Goal: Information Seeking & Learning: Learn about a topic

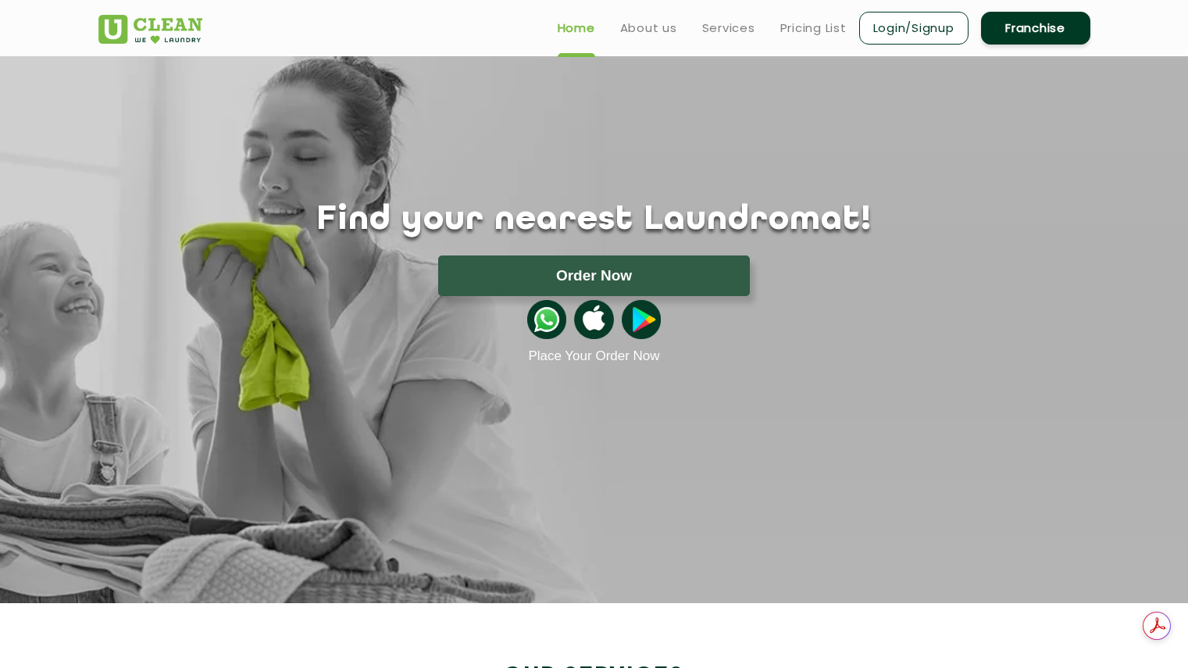
click at [191, 18] on img at bounding box center [150, 29] width 104 height 29
click at [819, 27] on link "Pricing List" at bounding box center [813, 28] width 66 height 19
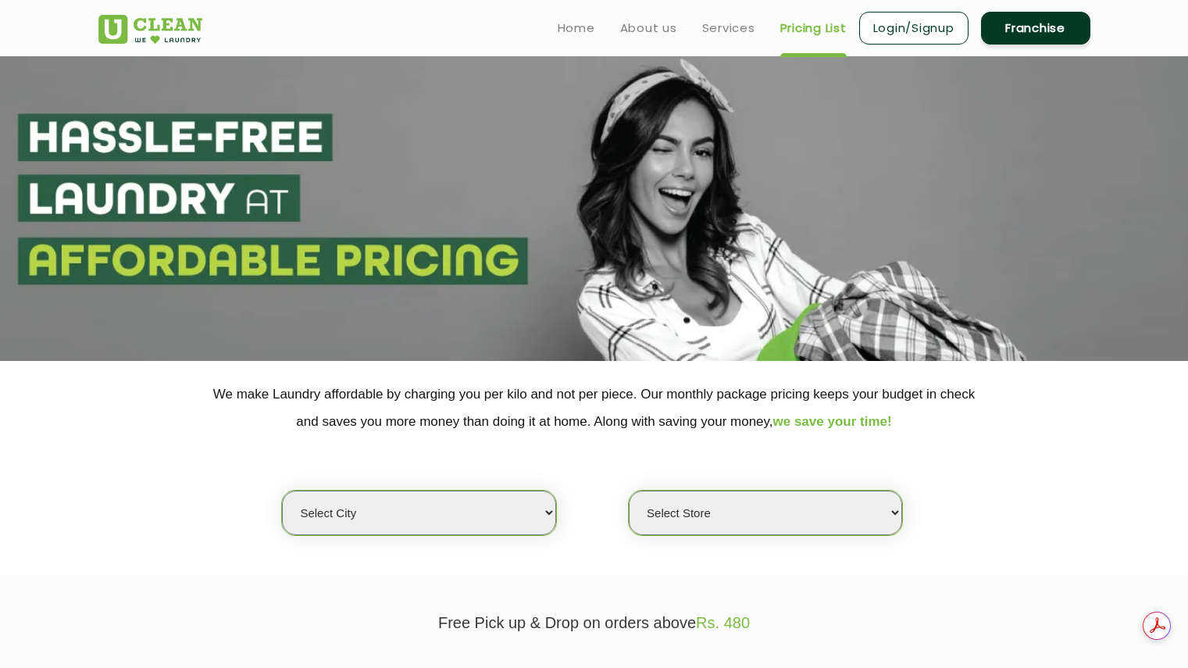
click at [462, 501] on select "Select city Aalo Abu Dhabi Agartala Agra Ahmedabad Akola Aligarh Alwar - UClean…" at bounding box center [418, 512] width 273 height 45
select select "80"
click at [282, 490] on select "Select city Aalo Abu Dhabi Agartala Agra Ahmedabad Akola Aligarh Alwar - UClean…" at bounding box center [418, 512] width 273 height 45
click at [792, 519] on select "Select Store UClean Panjim UClean Porvorim" at bounding box center [765, 512] width 273 height 45
select select "245"
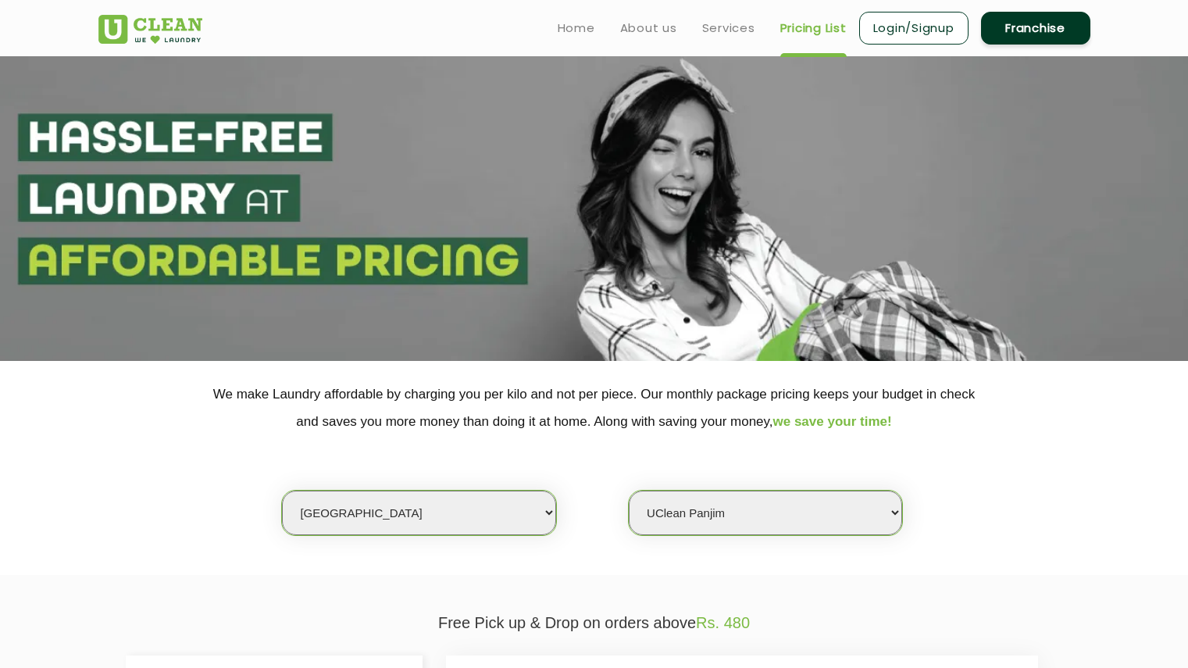
click at [629, 490] on select "Select Store UClean Panjim UClean Porvorim" at bounding box center [765, 512] width 273 height 45
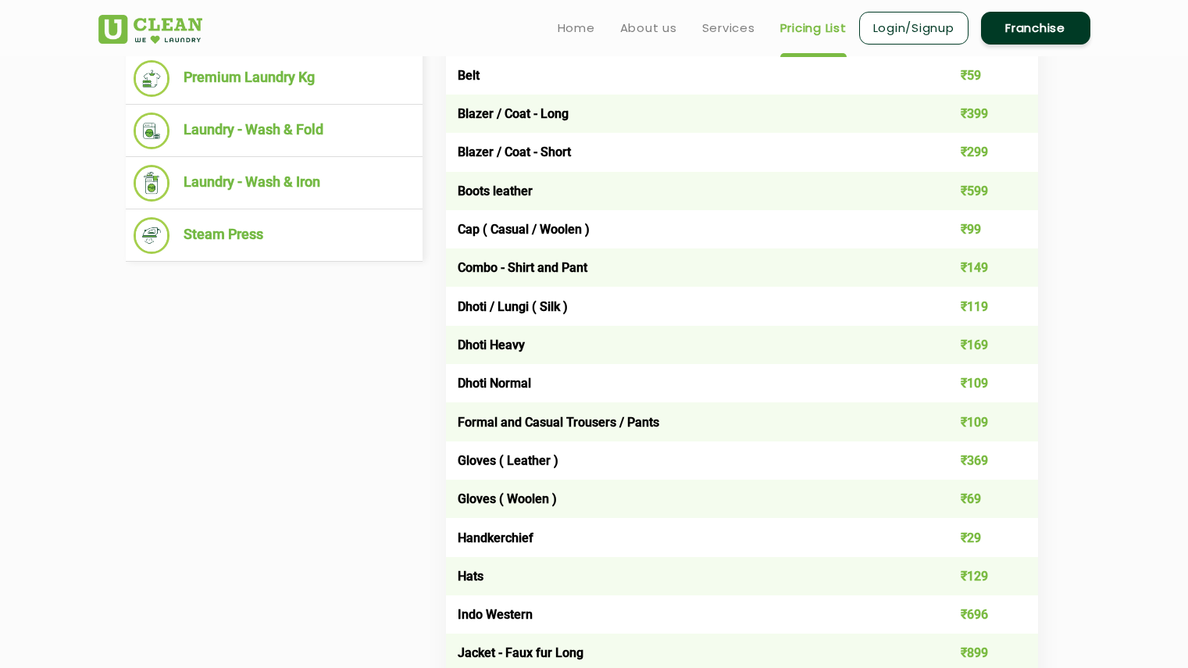
scroll to position [469, 0]
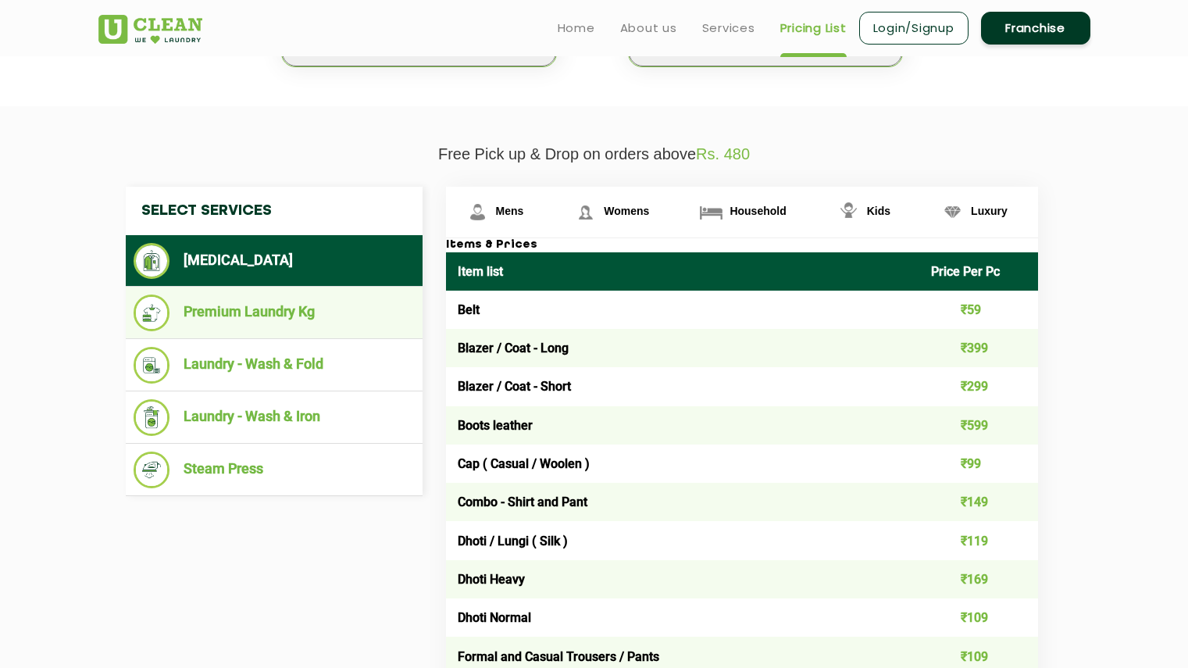
click at [215, 316] on li "Premium Laundry Kg" at bounding box center [274, 312] width 281 height 37
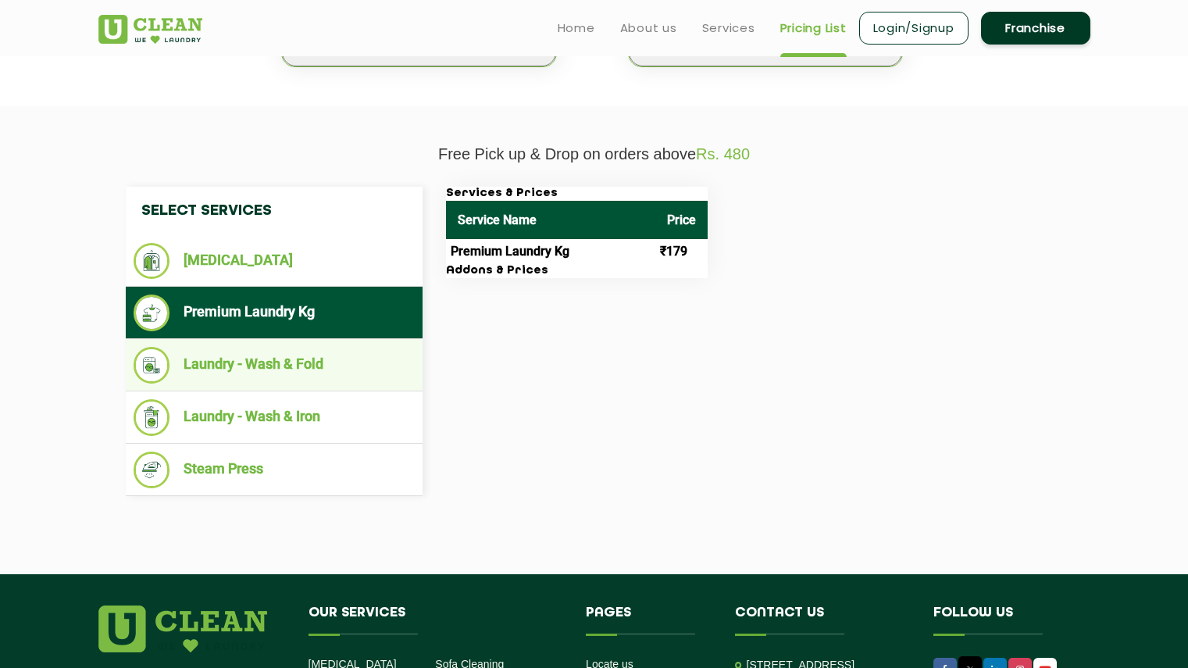
click at [248, 363] on li "Laundry - Wash & Fold" at bounding box center [274, 365] width 281 height 37
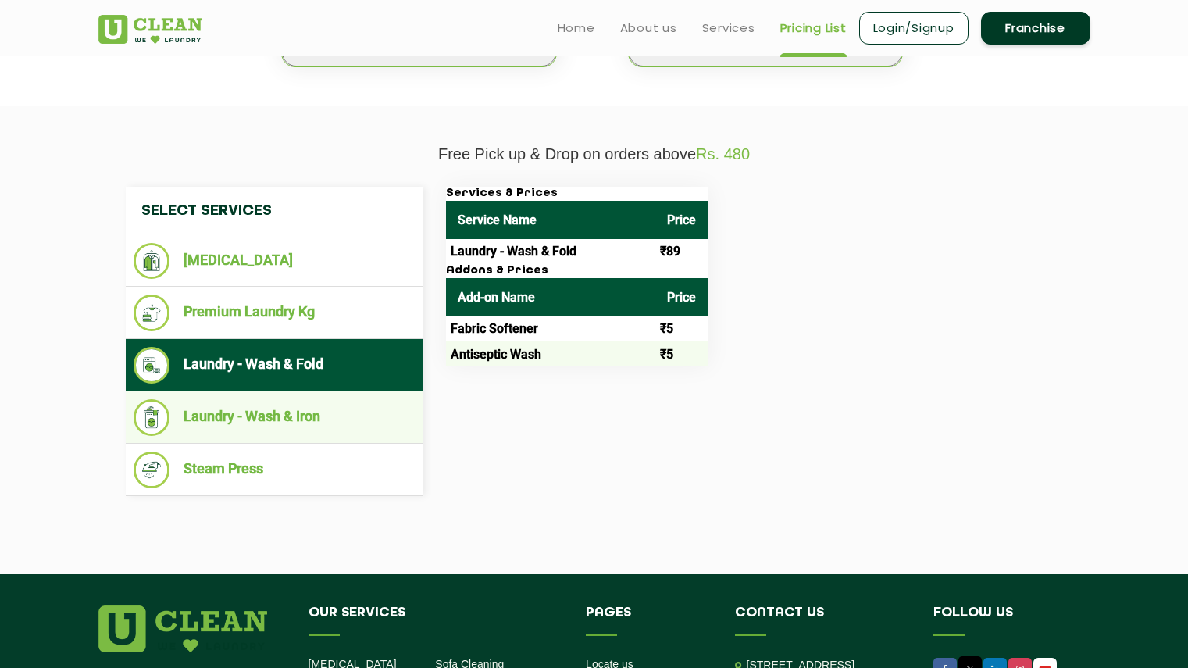
click at [234, 413] on li "Laundry - Wash & Iron" at bounding box center [274, 417] width 281 height 37
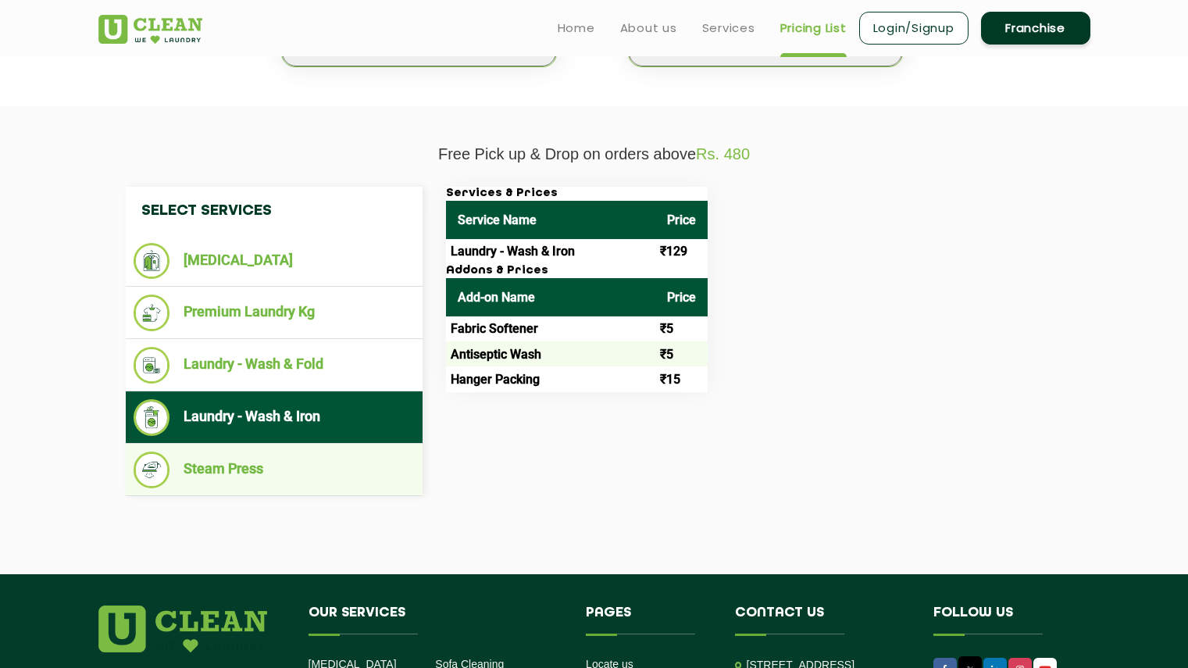
click at [217, 459] on li "Steam Press" at bounding box center [274, 469] width 281 height 37
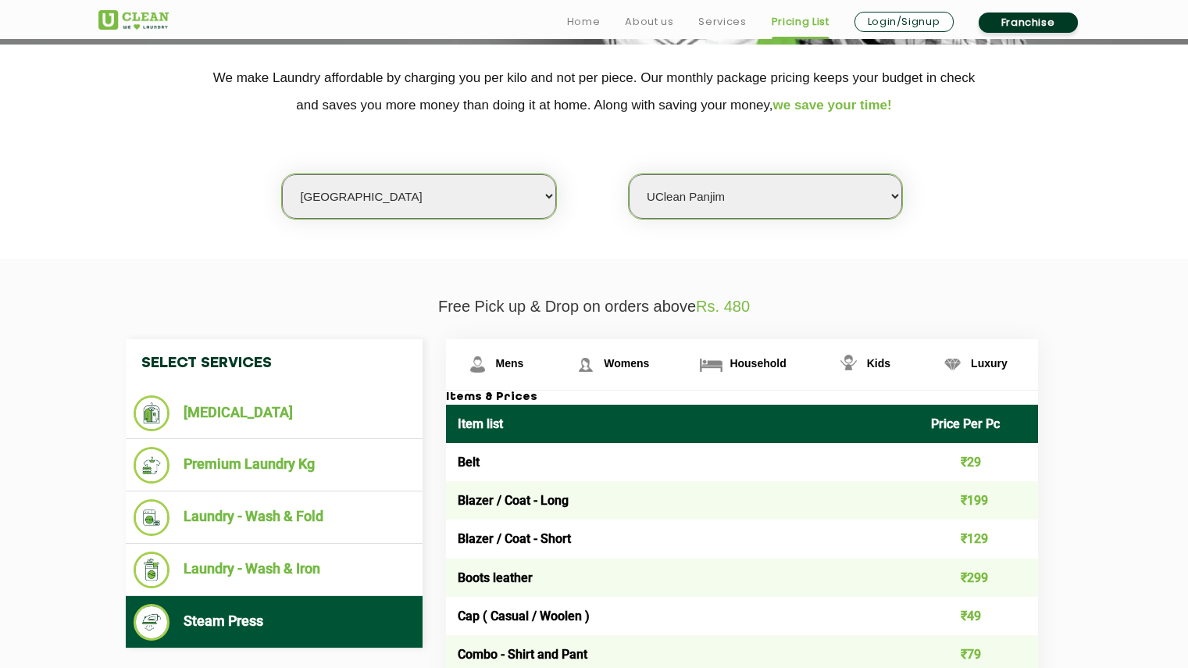
scroll to position [312, 0]
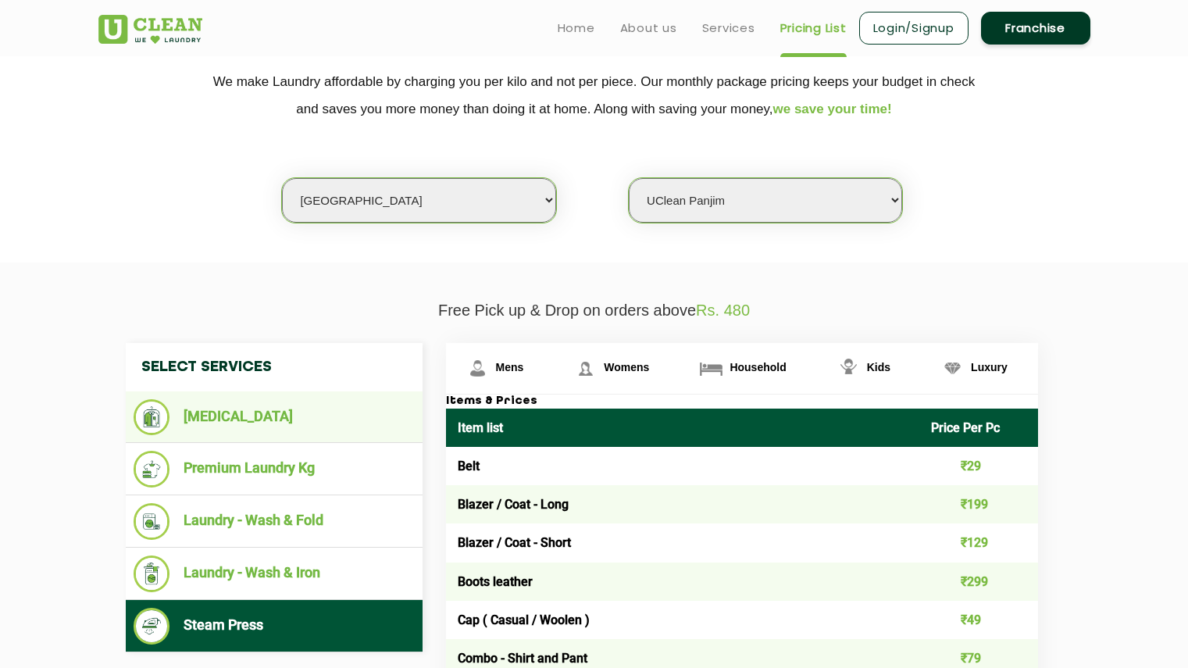
click at [244, 415] on li "[MEDICAL_DATA]" at bounding box center [274, 417] width 281 height 36
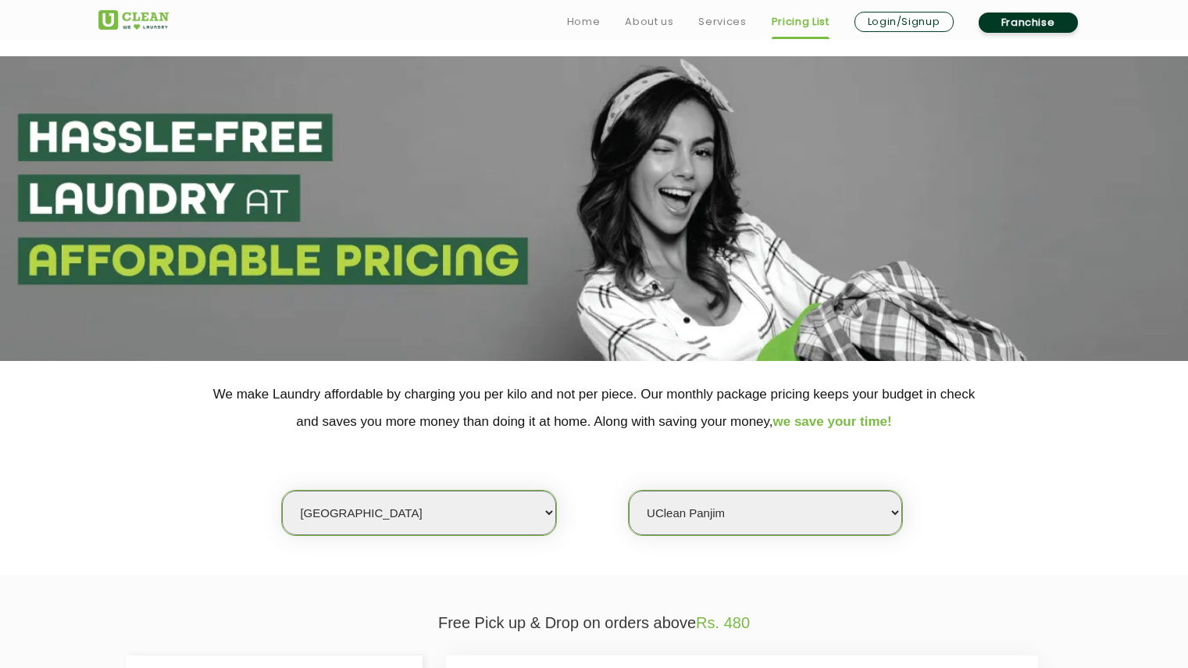
scroll to position [109, 0]
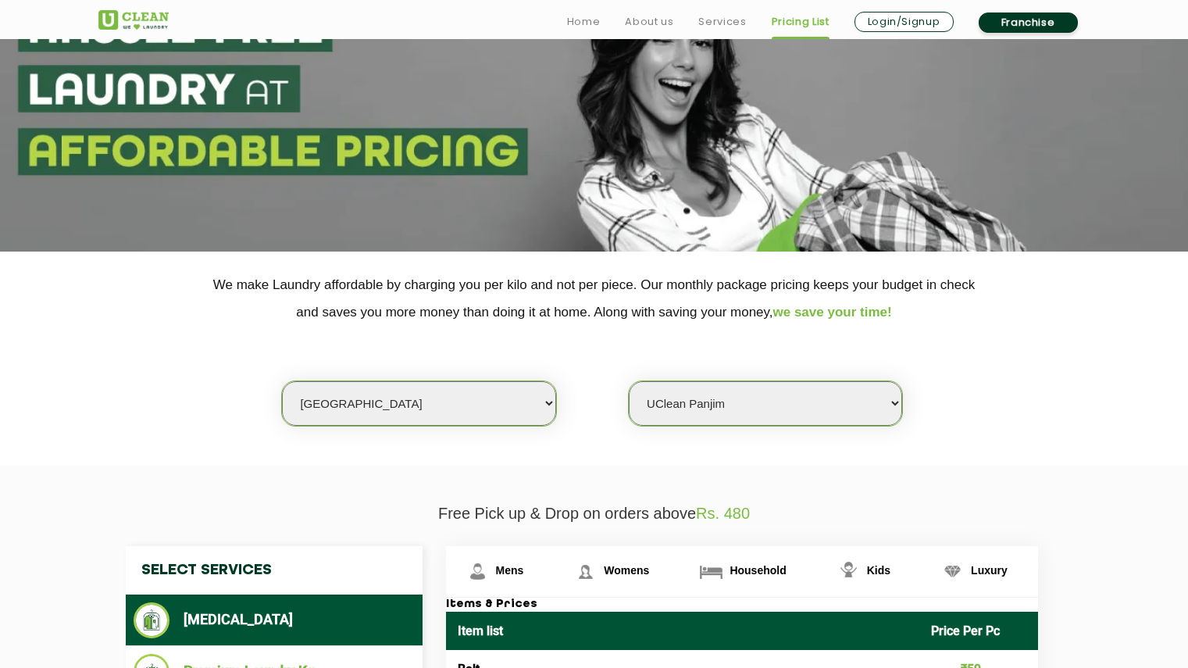
click at [688, 402] on select "Select Store UClean Panjim UClean Porvorim" at bounding box center [765, 403] width 273 height 45
click at [629, 381] on select "Select Store UClean Panjim UClean Porvorim" at bounding box center [765, 403] width 273 height 45
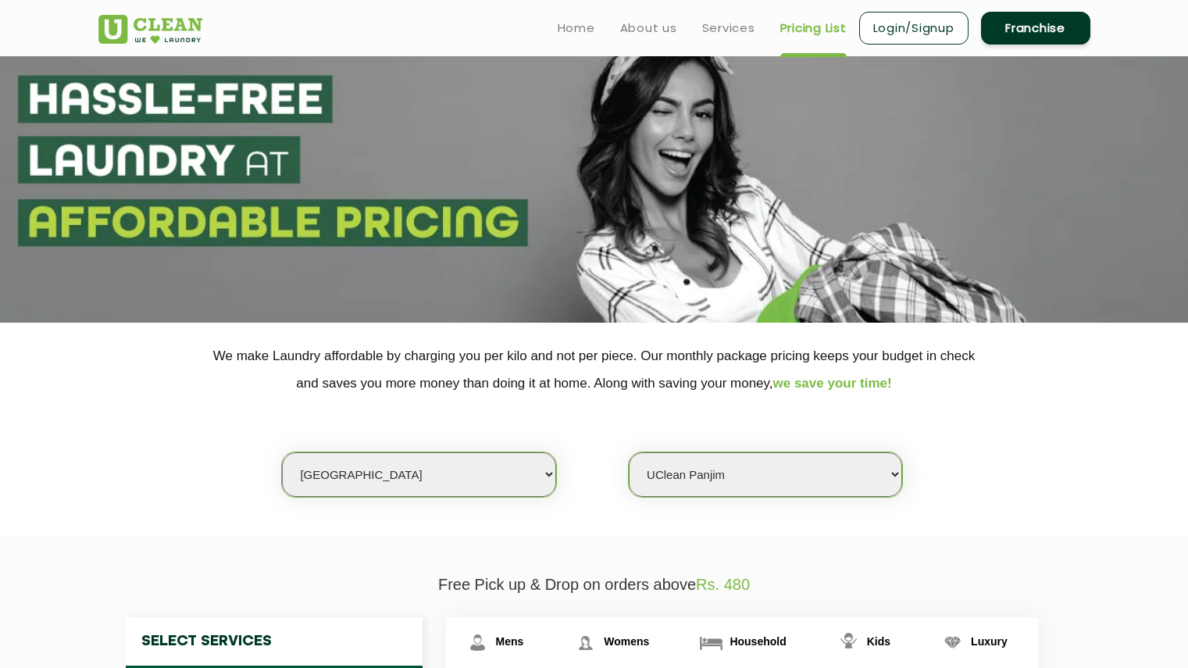
scroll to position [31, 0]
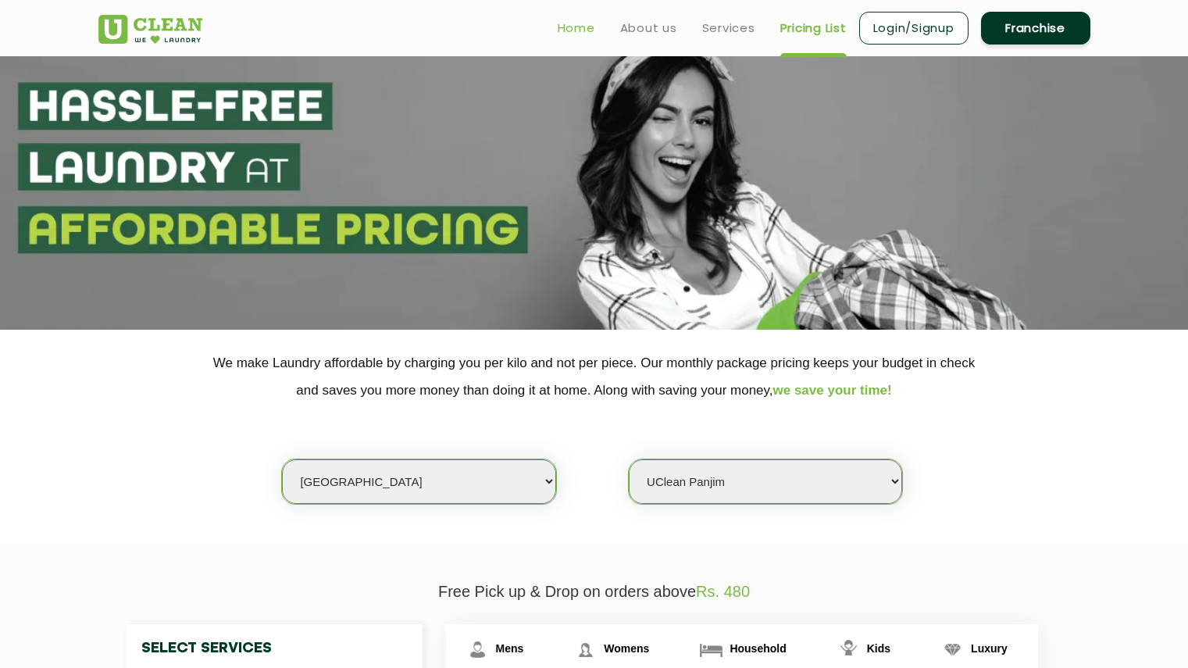
click at [586, 30] on link "Home" at bounding box center [576, 28] width 37 height 19
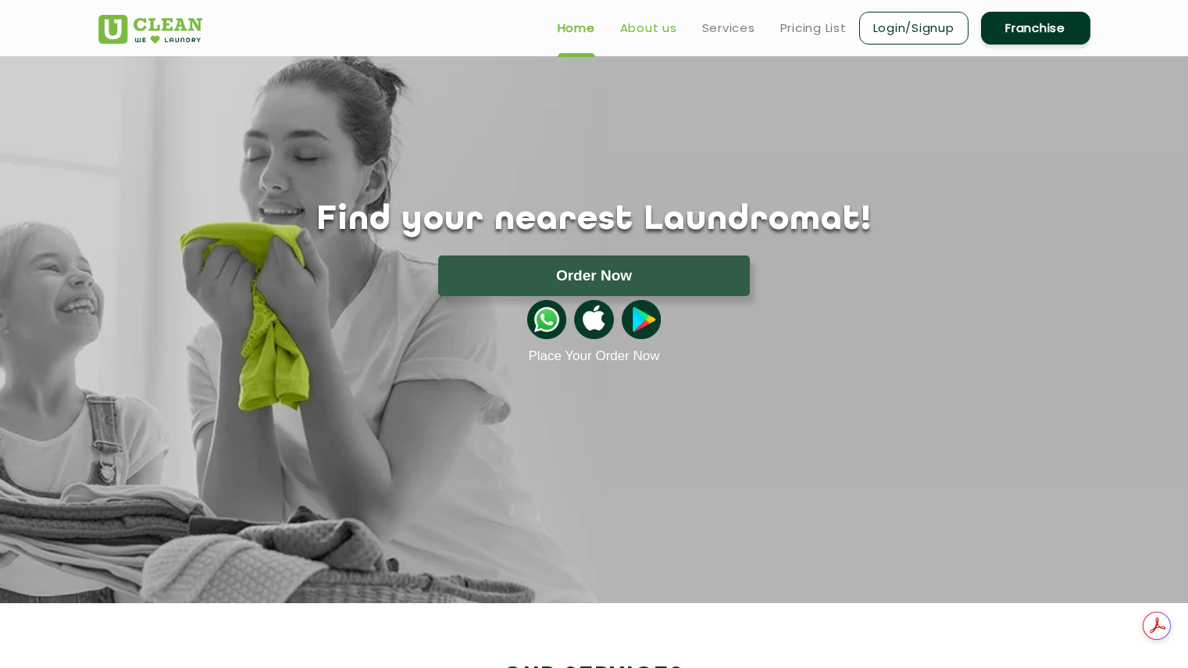
click at [651, 23] on link "About us" at bounding box center [648, 28] width 57 height 19
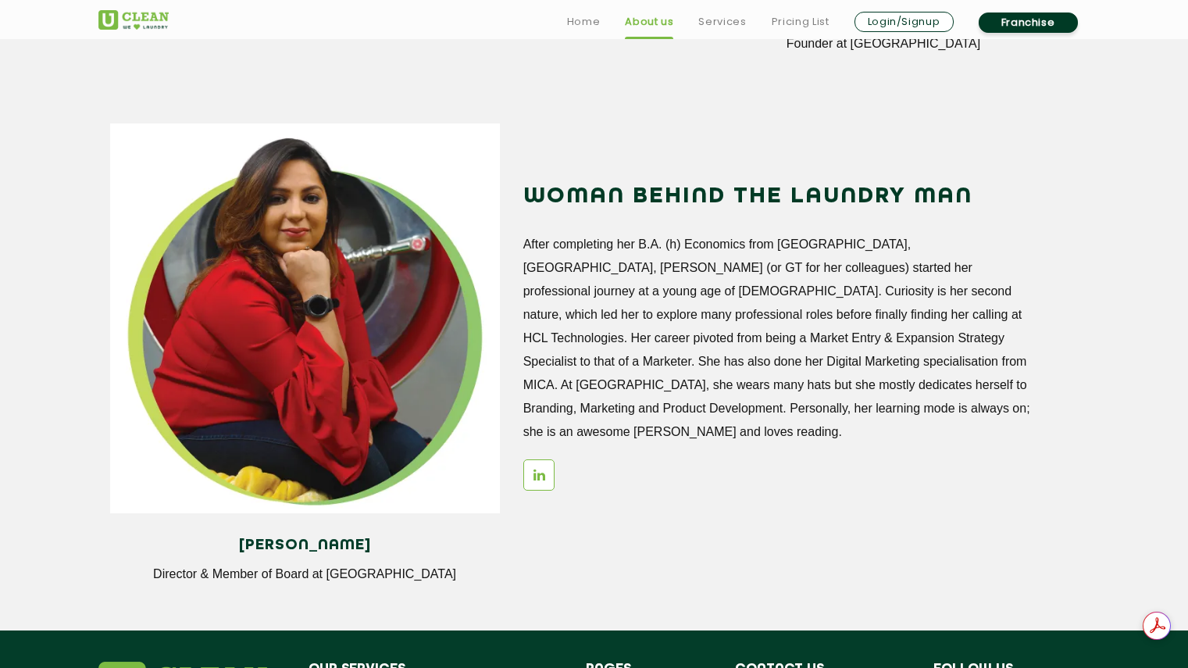
scroll to position [1796, 0]
